Goal: Information Seeking & Learning: Find specific fact

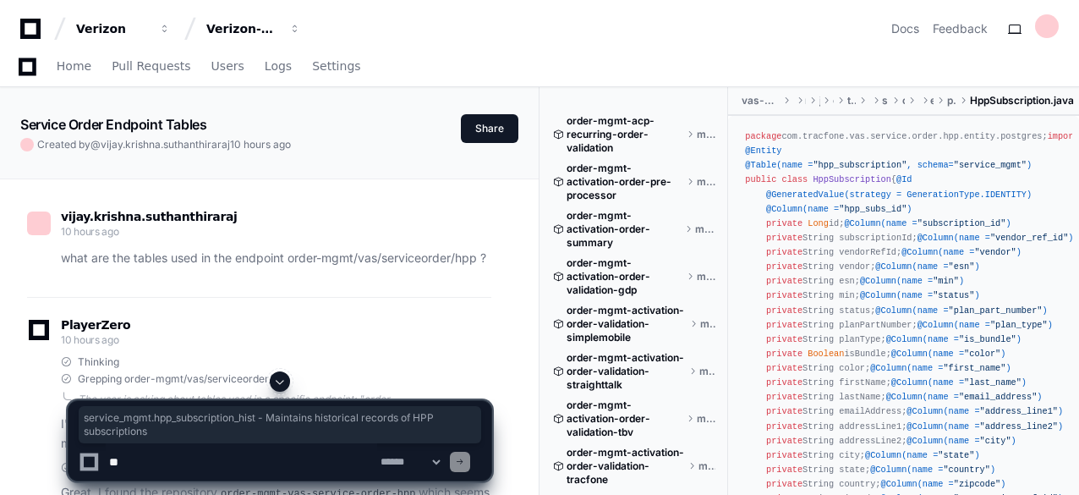
scroll to position [738, 0]
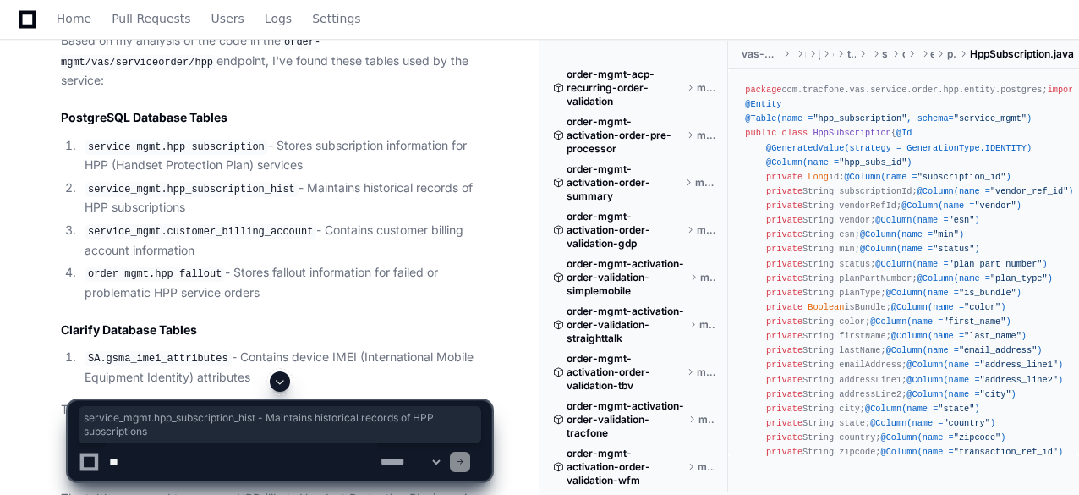
type textarea "*"
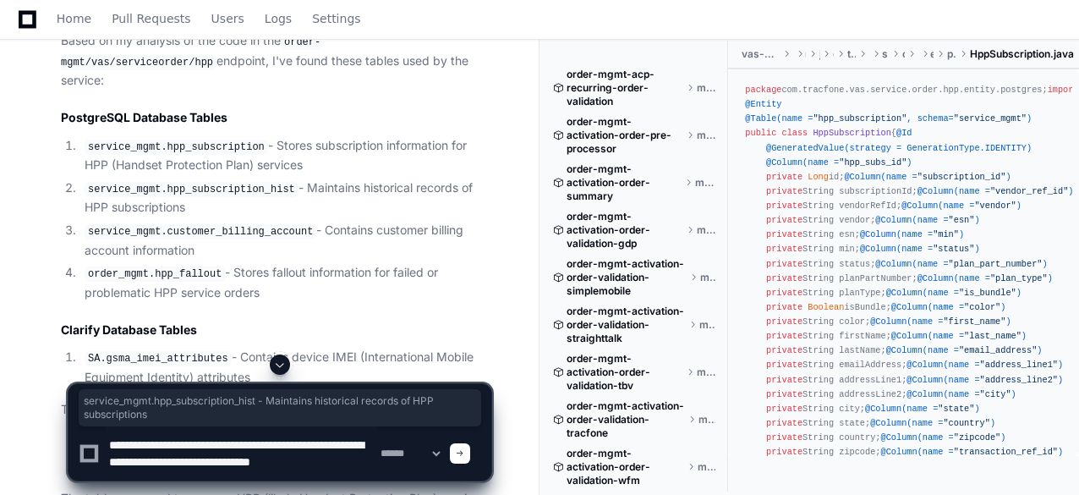
scroll to position [5, 0]
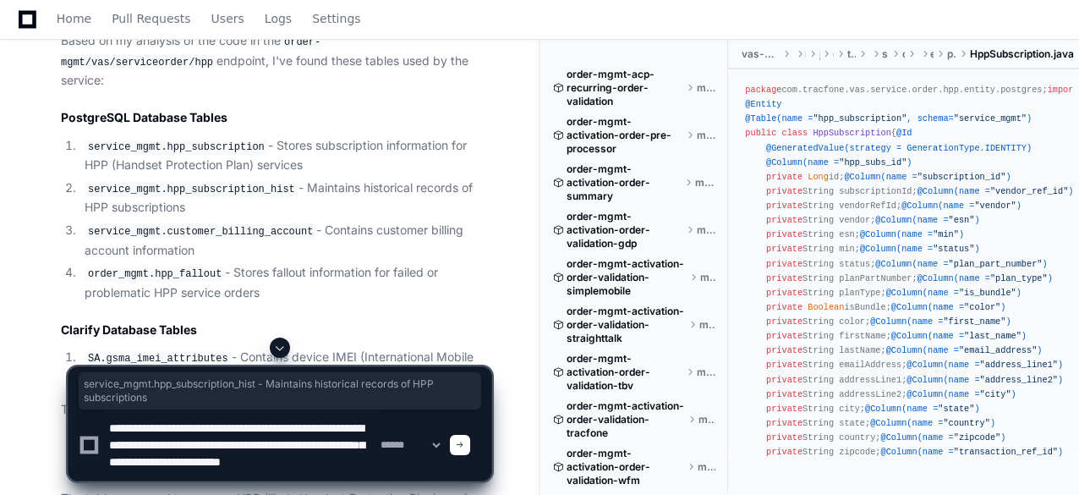
type textarea "**********"
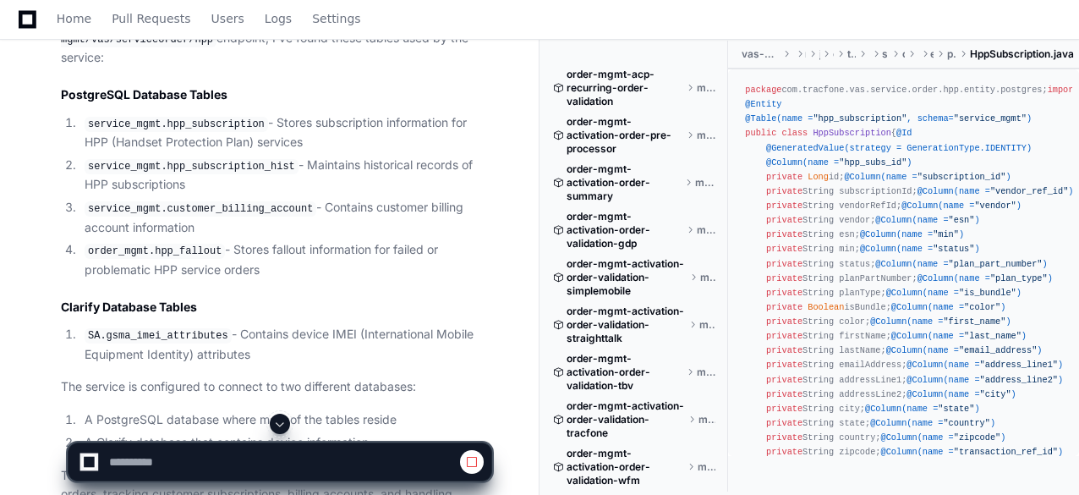
scroll to position [760, 0]
click at [342, 326] on li "SA.gsma_imei_attributes - Contains device IMEI (International Mobile Equipment …" at bounding box center [286, 345] width 412 height 39
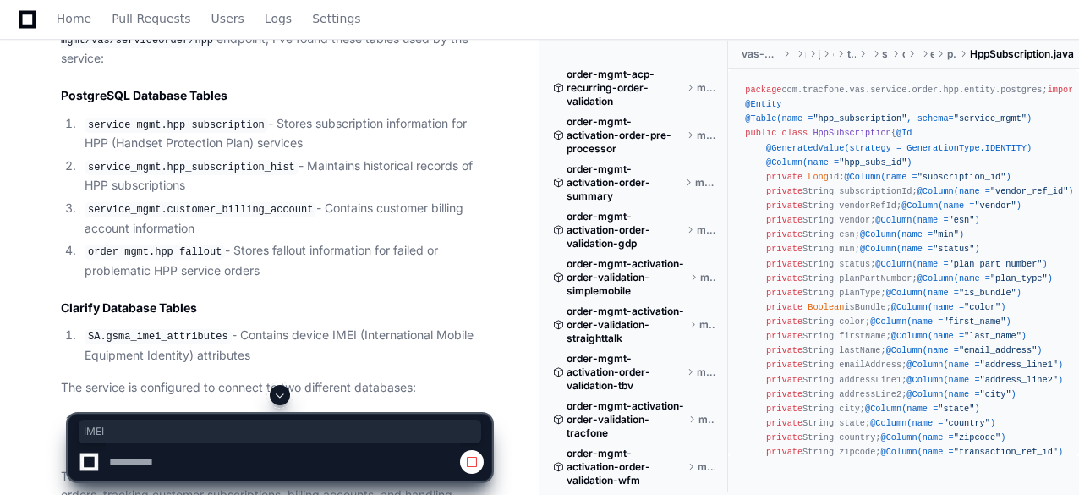
drag, startPoint x: 342, startPoint y: 311, endPoint x: 288, endPoint y: 280, distance: 62.5
click at [288, 299] on h2 "Clarify Database Tables" at bounding box center [276, 307] width 431 height 17
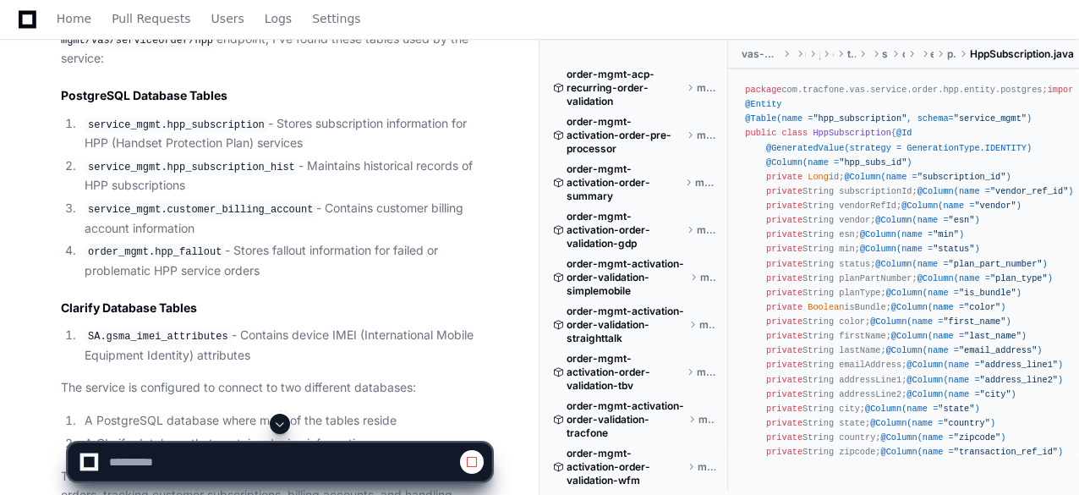
drag, startPoint x: 288, startPoint y: 280, endPoint x: 229, endPoint y: 217, distance: 86.2
click at [229, 217] on ol "service_mgmt.hpp_subscription - Stores subscription information for HPP (Handse…" at bounding box center [276, 197] width 431 height 167
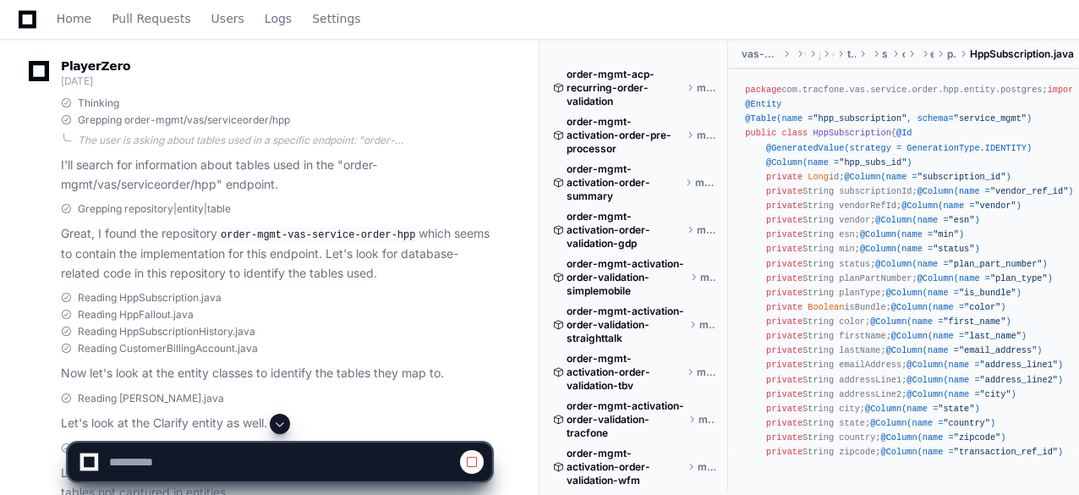
scroll to position [0, 0]
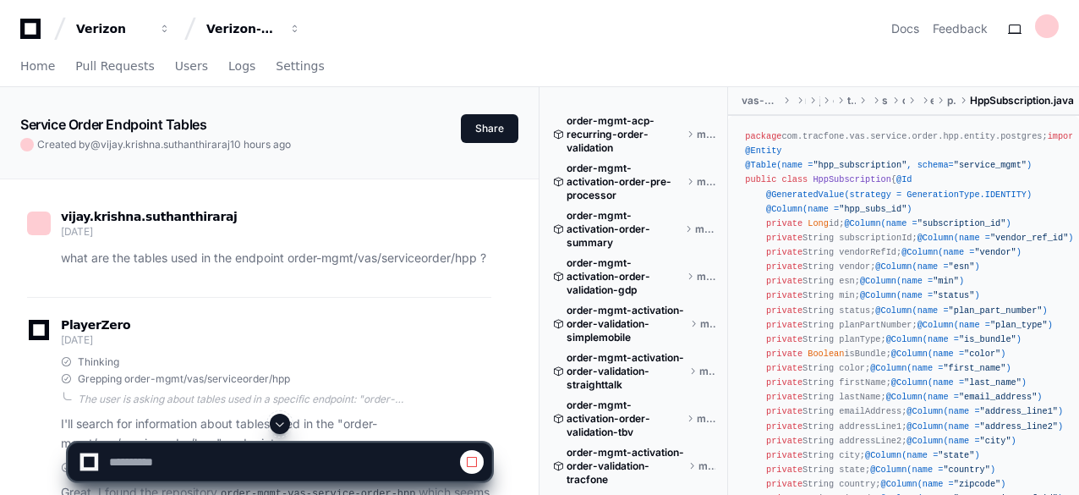
click at [337, 342] on div "PlayerZero [DATE]" at bounding box center [259, 334] width 464 height 29
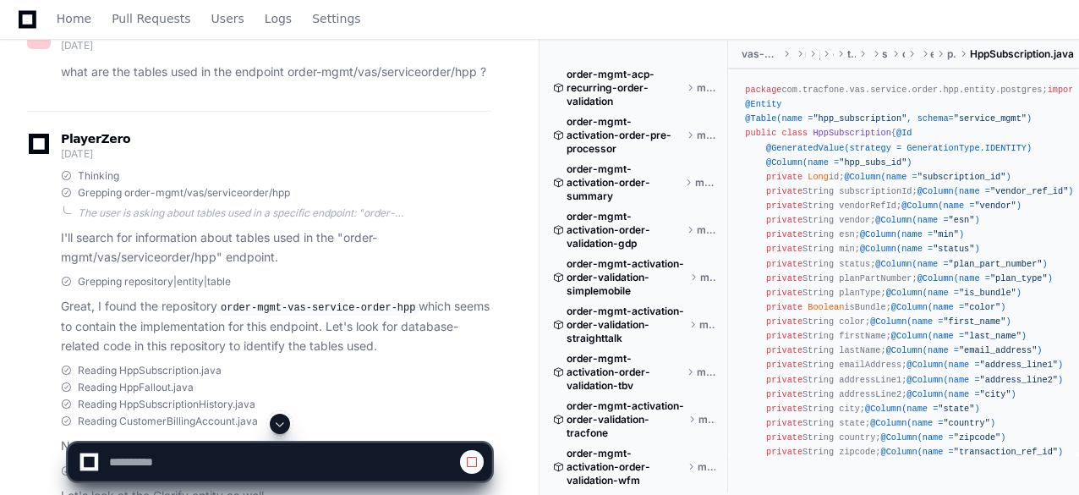
scroll to position [187, 0]
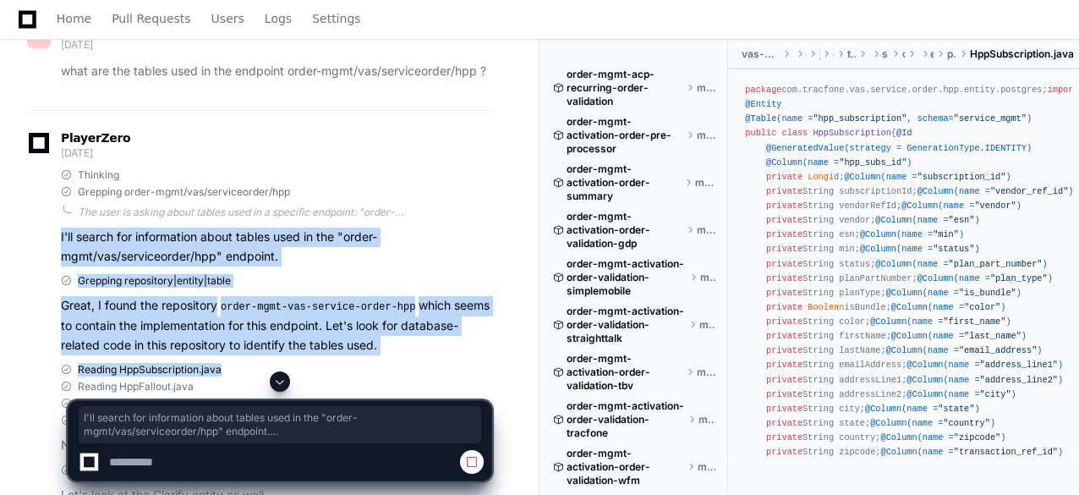
drag, startPoint x: 60, startPoint y: 232, endPoint x: 222, endPoint y: 360, distance: 206.0
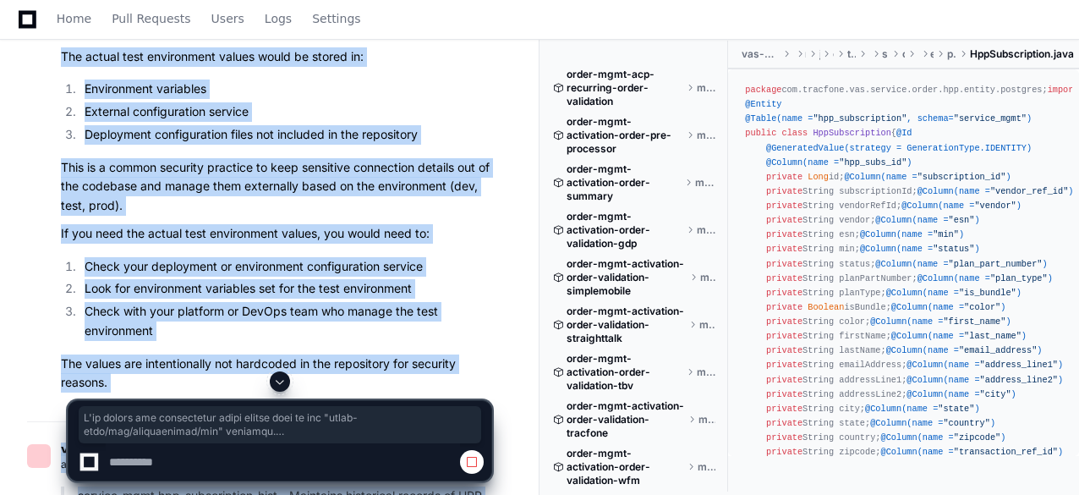
scroll to position [2707, 0]
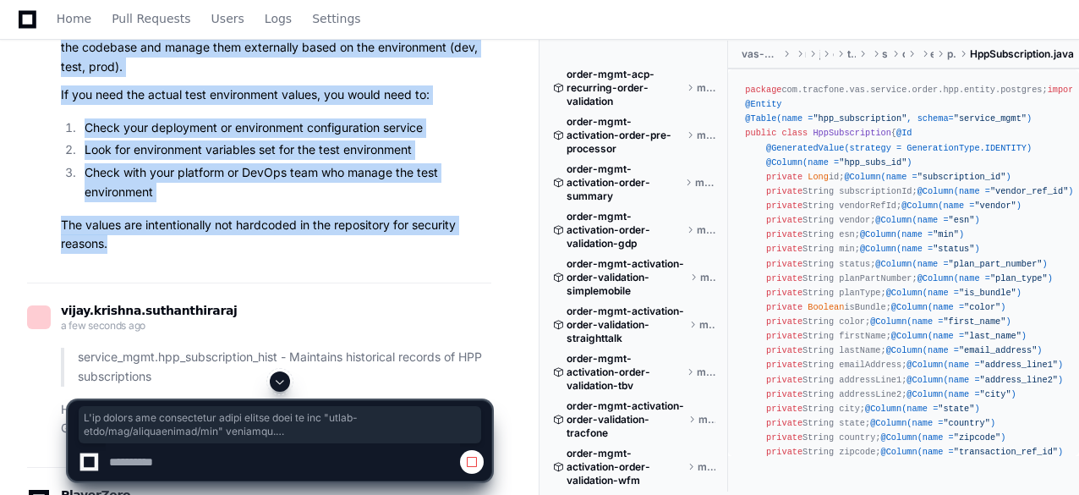
copy div "I'll search for information about tables used in the "order-mgmt/vas/serviceord…"
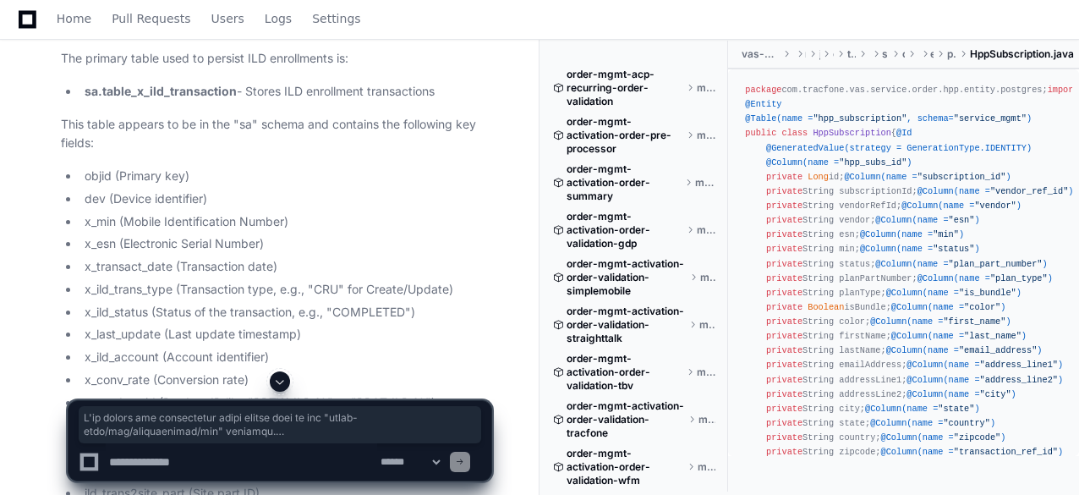
scroll to position [3917, 0]
